Goal: Task Accomplishment & Management: Manage account settings

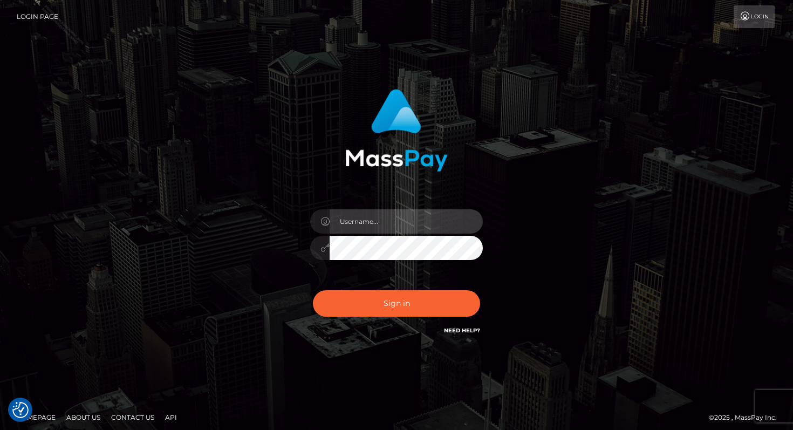
click at [403, 210] on input "text" at bounding box center [405, 221] width 153 height 24
type input "Alweng.megabonanza"
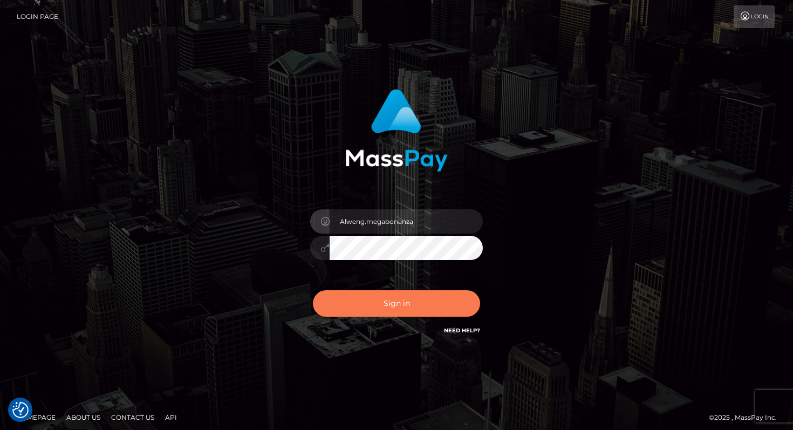
click at [423, 303] on button "Sign in" at bounding box center [396, 303] width 167 height 26
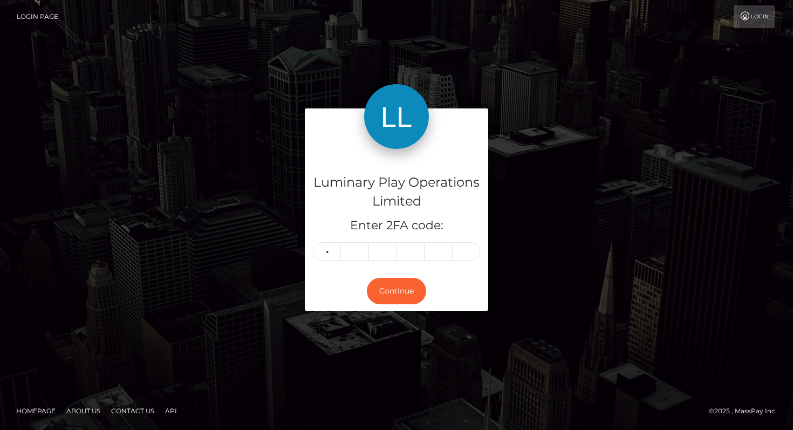
type input "1"
type input "8"
type input "2"
type input "4"
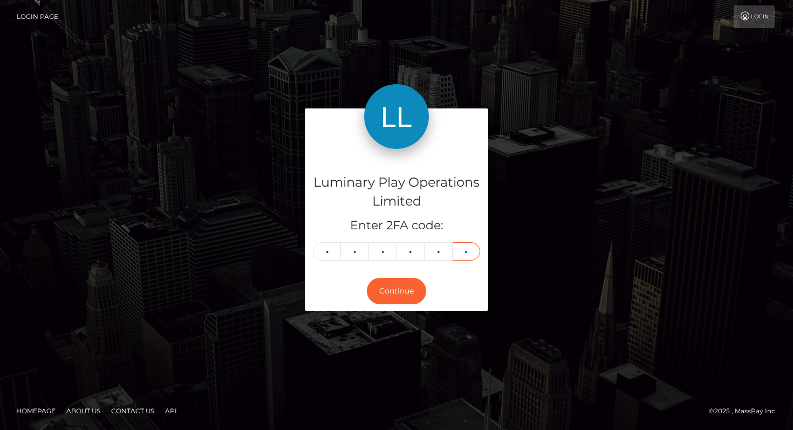
type input "7"
click at [369, 300] on div "Continue" at bounding box center [396, 290] width 183 height 39
click at [381, 292] on button "Continue" at bounding box center [396, 291] width 59 height 26
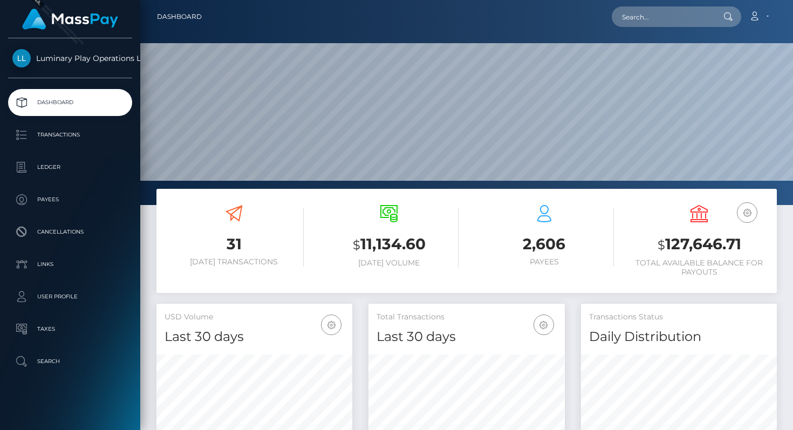
scroll to position [191, 196]
drag, startPoint x: 657, startPoint y: 245, endPoint x: 746, endPoint y: 248, distance: 89.0
click at [746, 247] on h3 "$ 127,646.71" at bounding box center [699, 244] width 139 height 22
copy h3 "$ 127,646.71"
